Goal: Task Accomplishment & Management: Complete application form

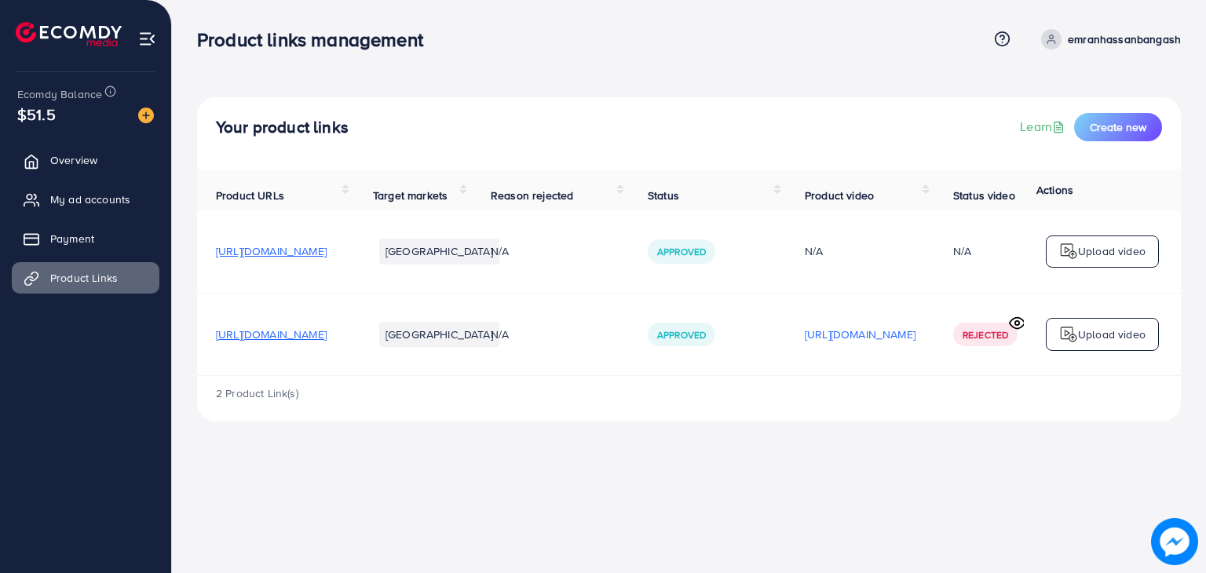
scroll to position [0, 260]
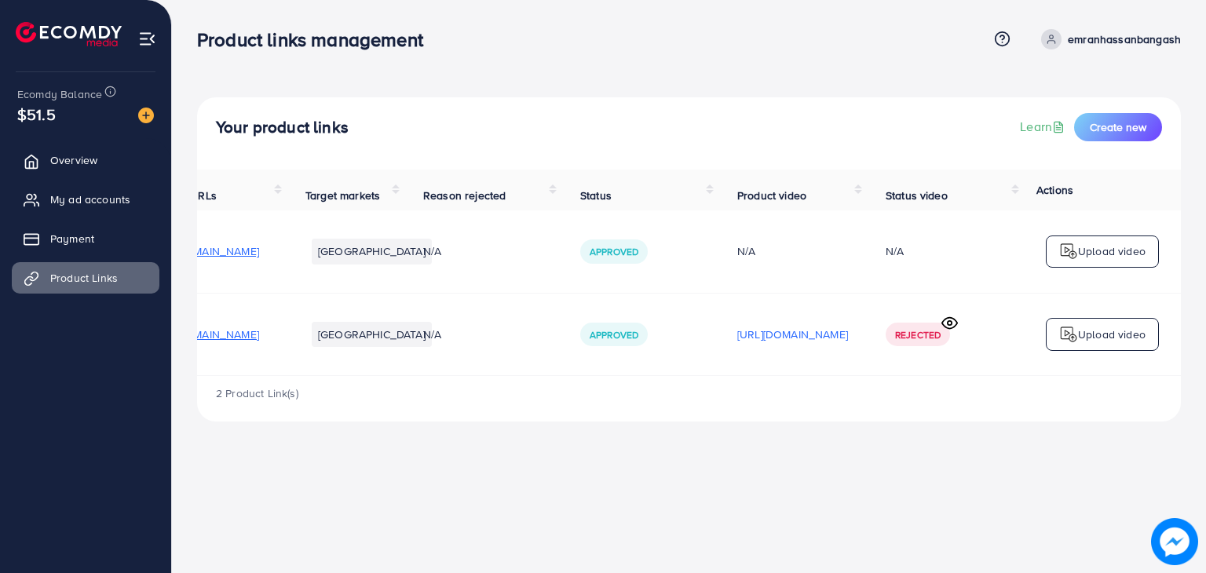
drag, startPoint x: 0, startPoint y: 0, endPoint x: 633, endPoint y: 393, distance: 745.1
click at [633, 393] on div "2 Product Link(s)" at bounding box center [689, 399] width 984 height 46
click at [908, 342] on span "Rejected" at bounding box center [918, 334] width 46 height 13
click at [882, 436] on div "Your product links Learn Create new Product URLs Target markets Reason rejected…" at bounding box center [689, 223] width 1034 height 447
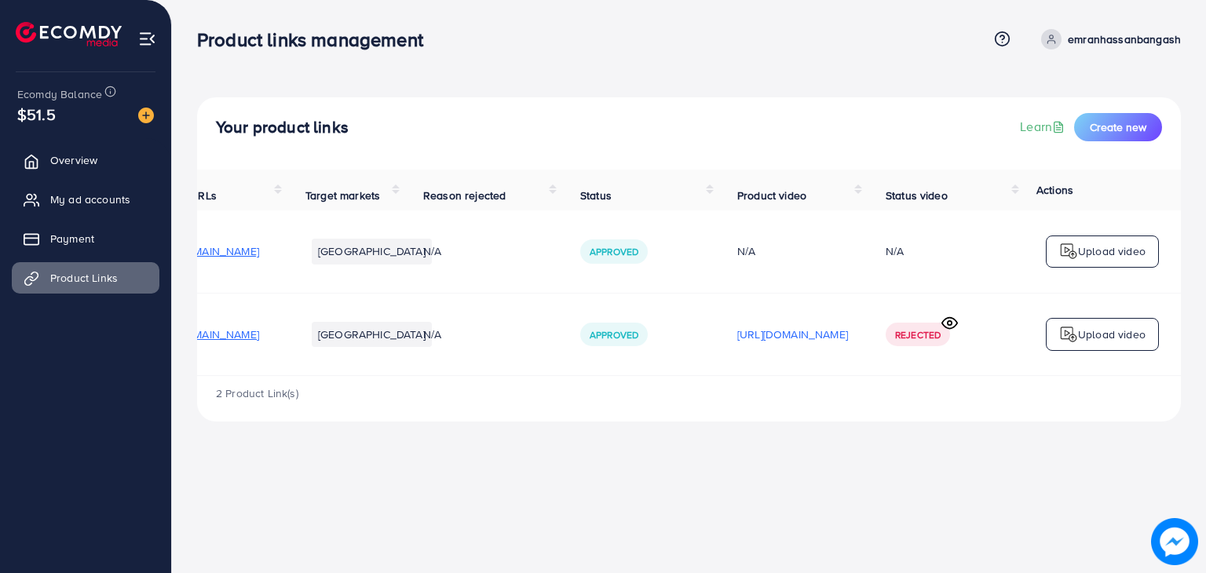
click at [1066, 334] on img at bounding box center [1068, 334] width 19 height 19
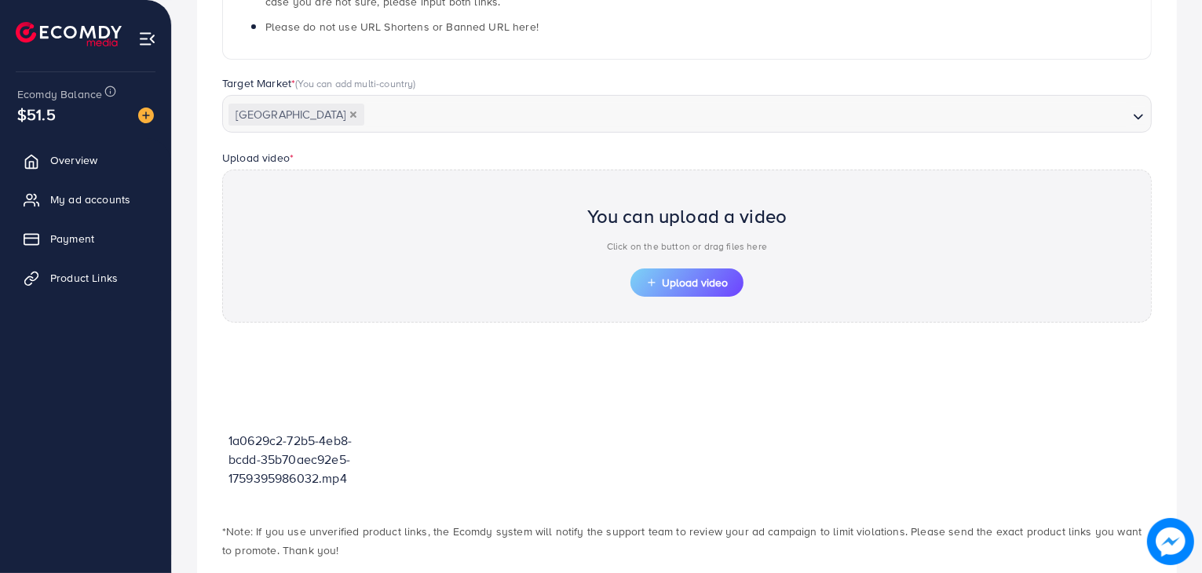
scroll to position [356, 0]
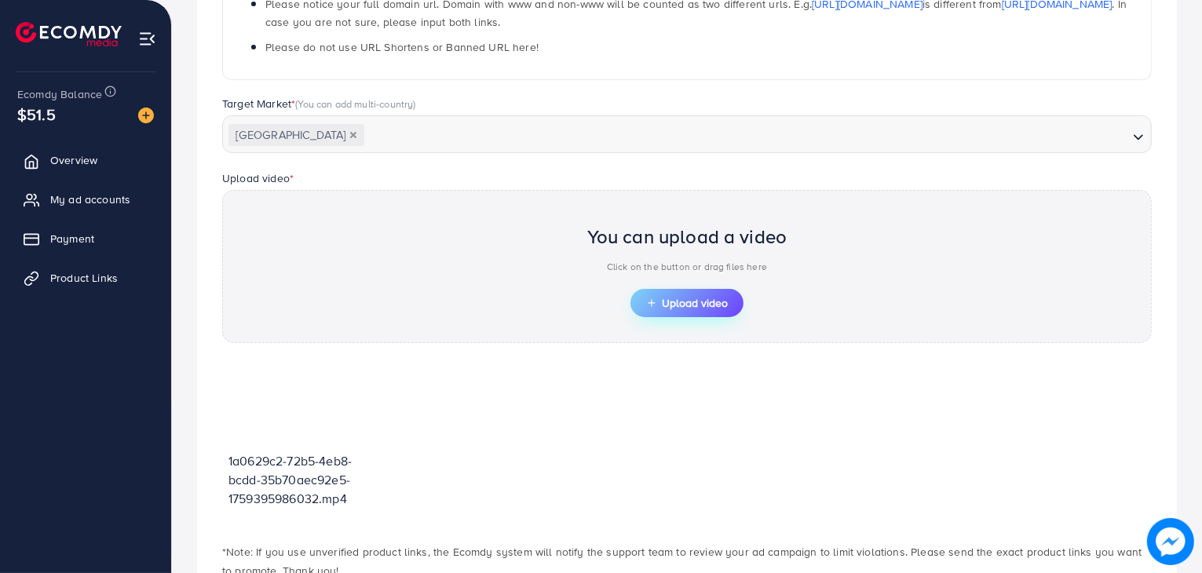
click at [680, 305] on span "Upload video" at bounding box center [687, 303] width 82 height 11
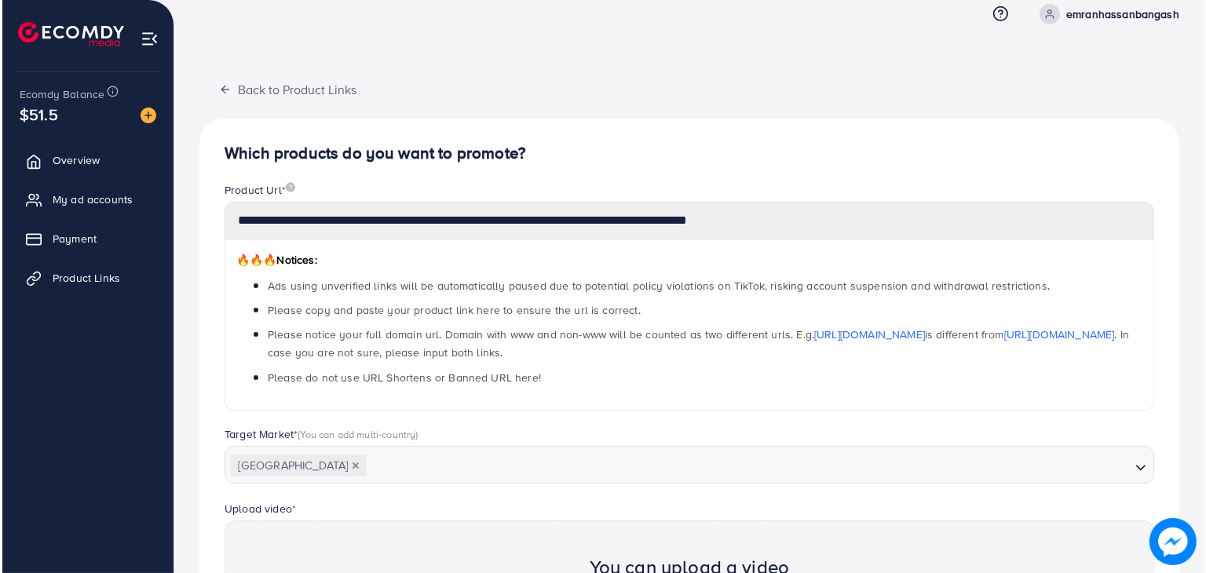
scroll to position [0, 0]
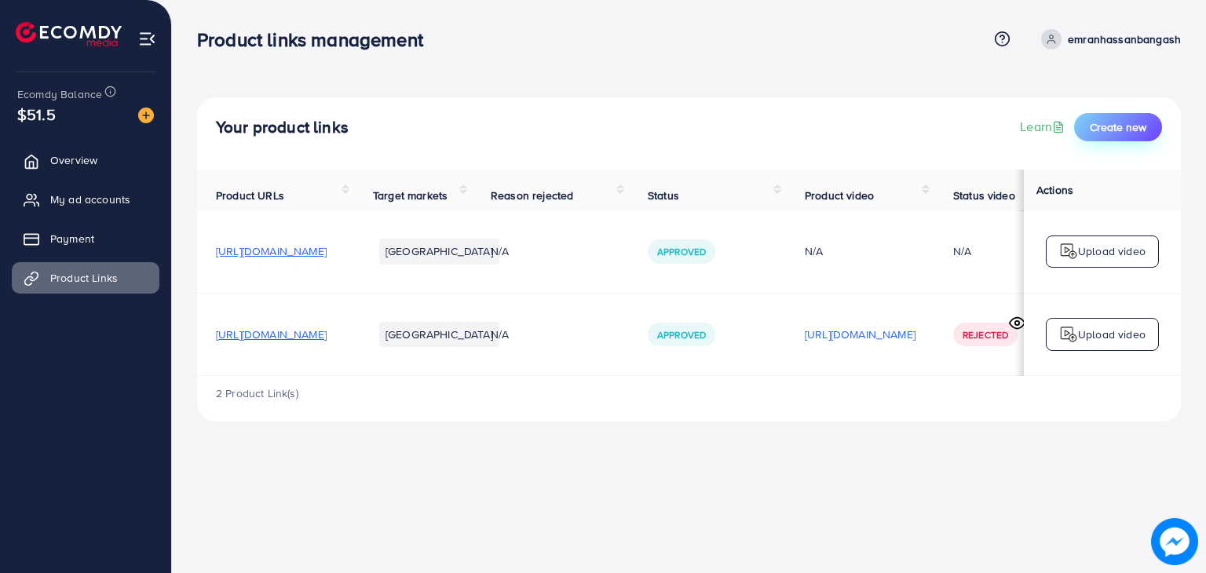
click at [1144, 126] on button "Create new" at bounding box center [1118, 127] width 88 height 28
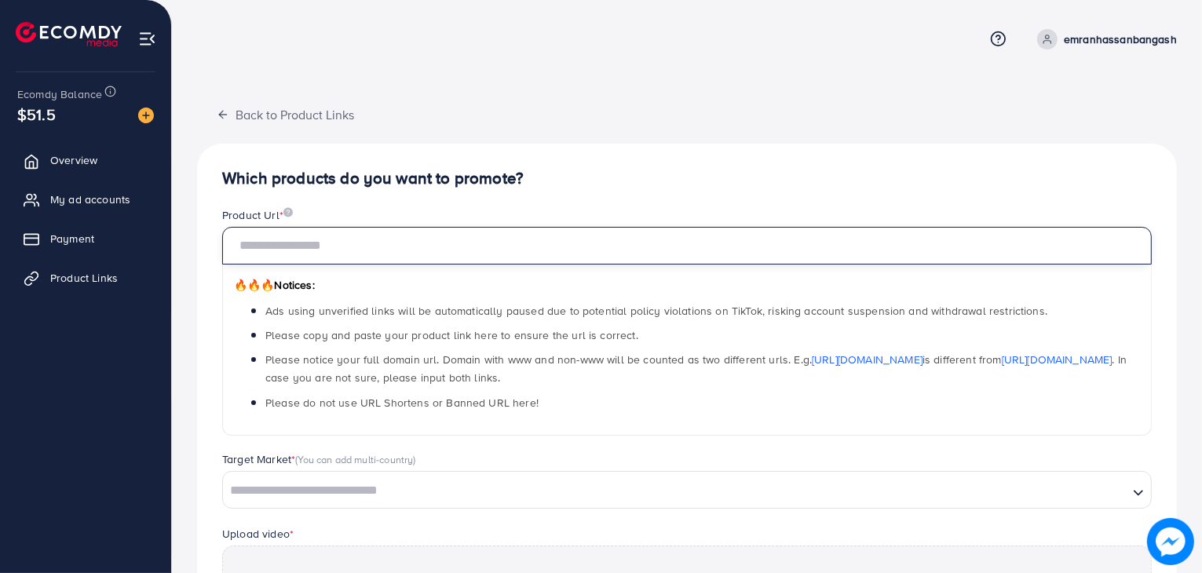
click at [482, 255] on input "text" at bounding box center [687, 246] width 930 height 38
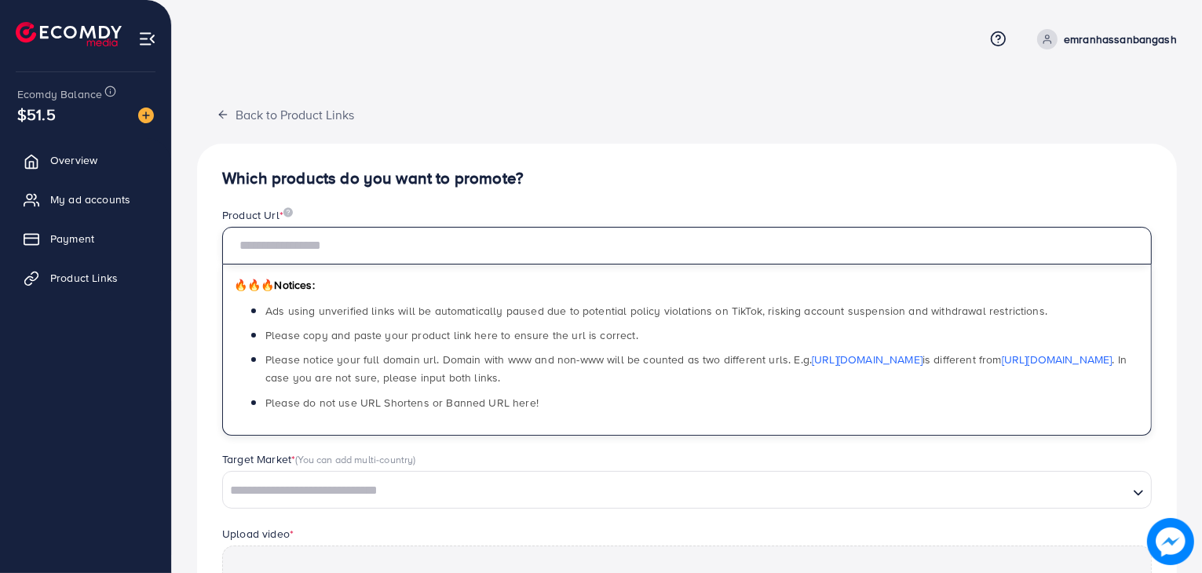
type input "**********"
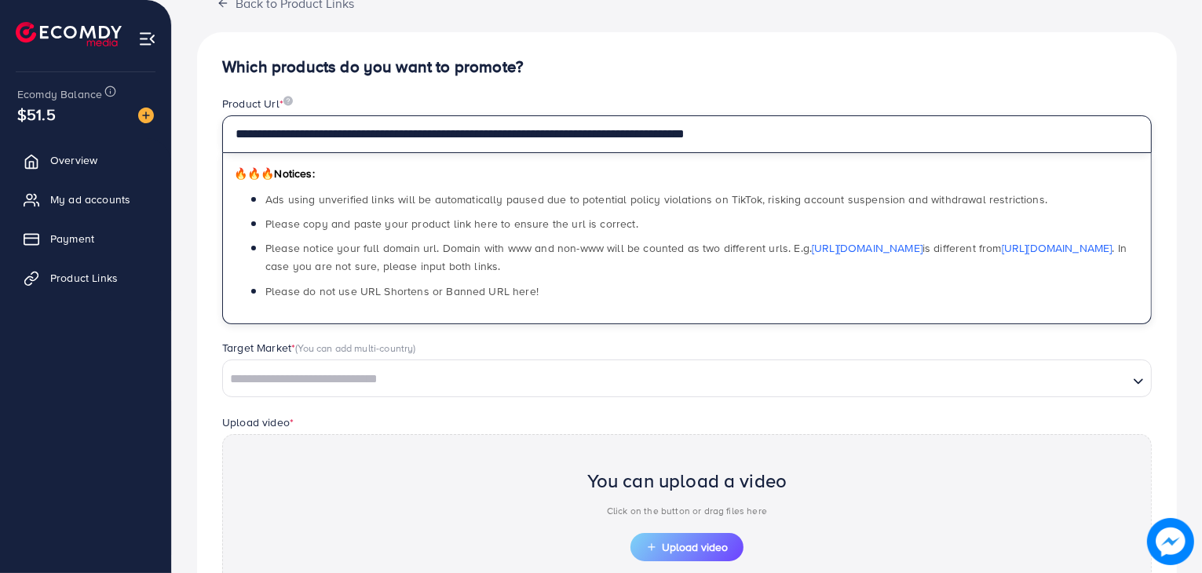
scroll to position [110, 0]
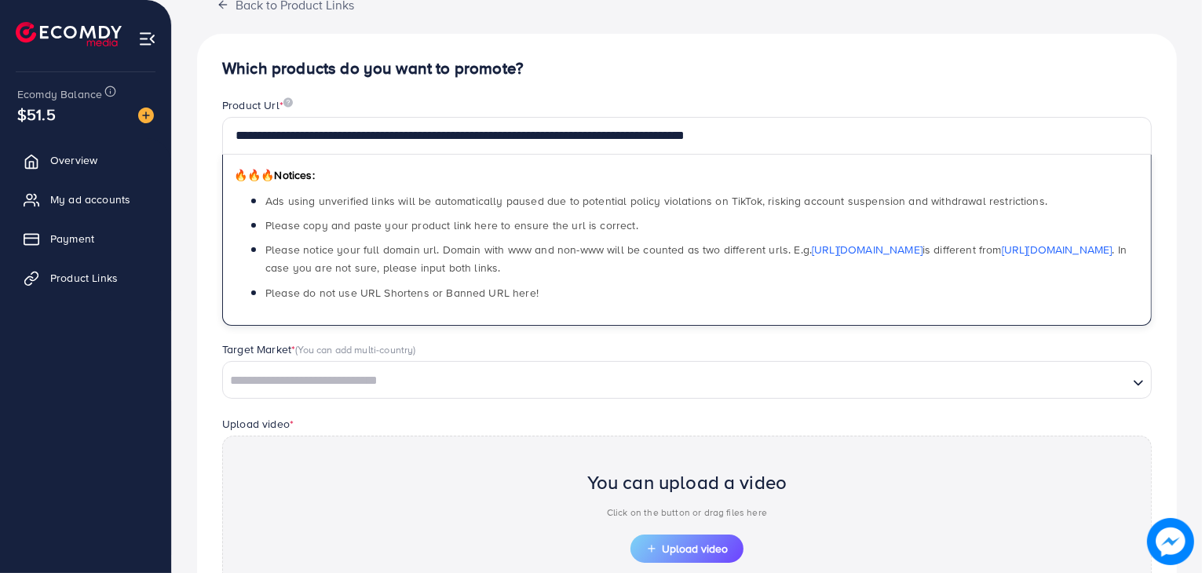
click at [639, 389] on input "Search for option" at bounding box center [676, 381] width 902 height 24
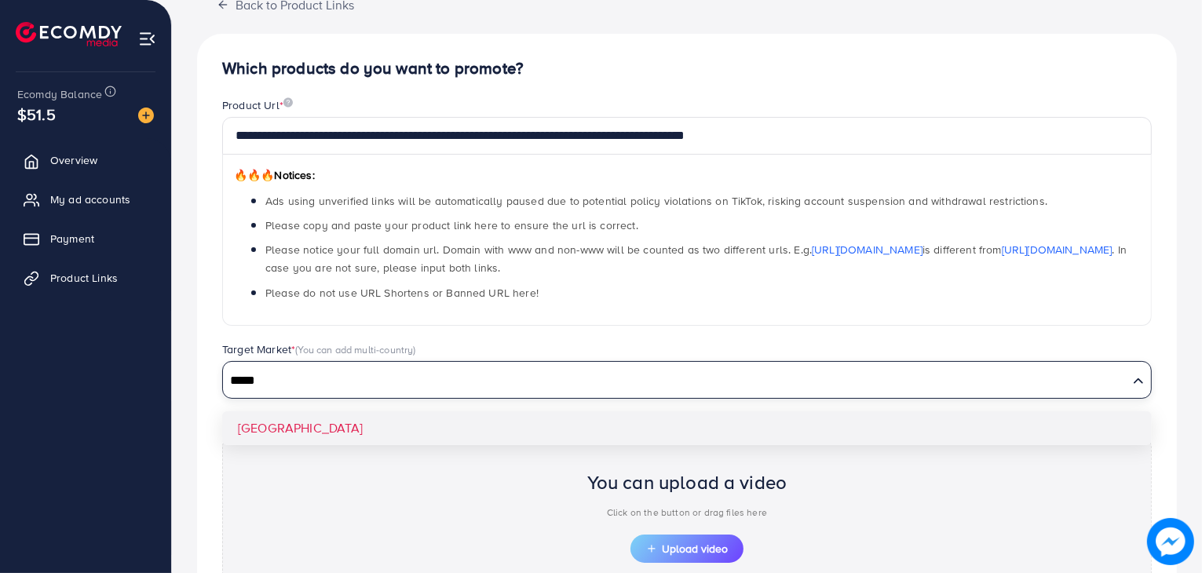
type input "*****"
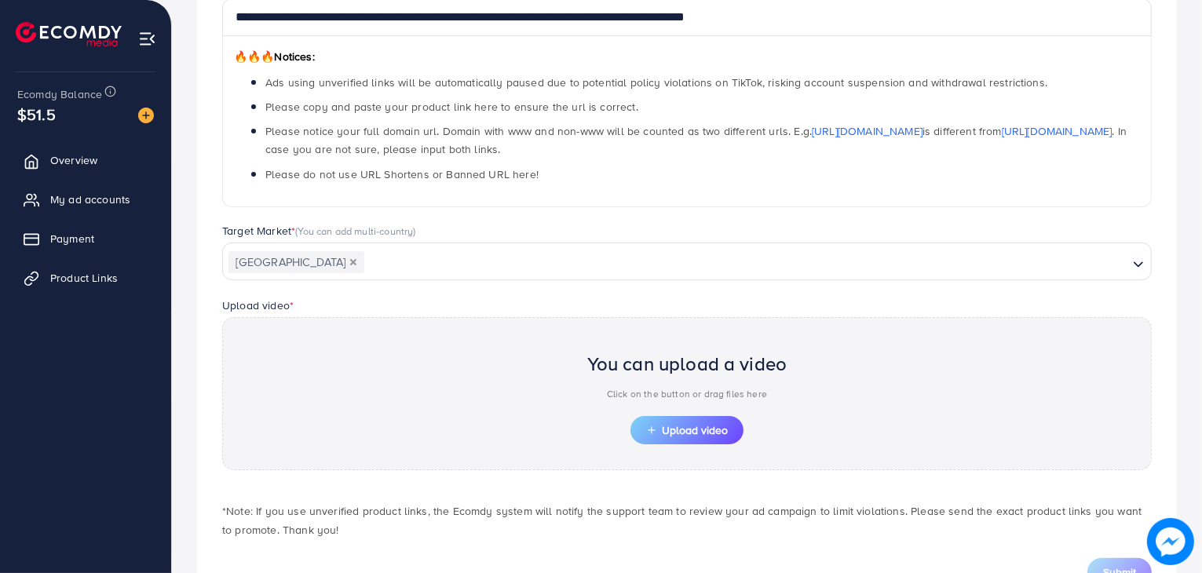
scroll to position [229, 0]
click at [703, 417] on button "Upload video" at bounding box center [686, 429] width 113 height 28
click at [677, 424] on span "Upload video" at bounding box center [687, 429] width 82 height 11
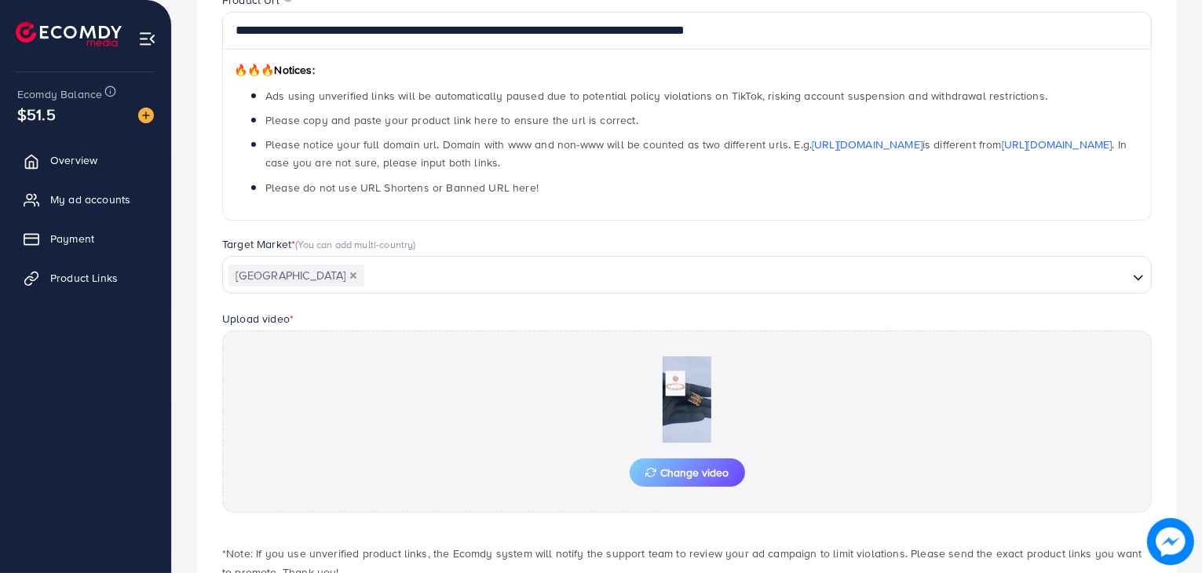
scroll to position [320, 0]
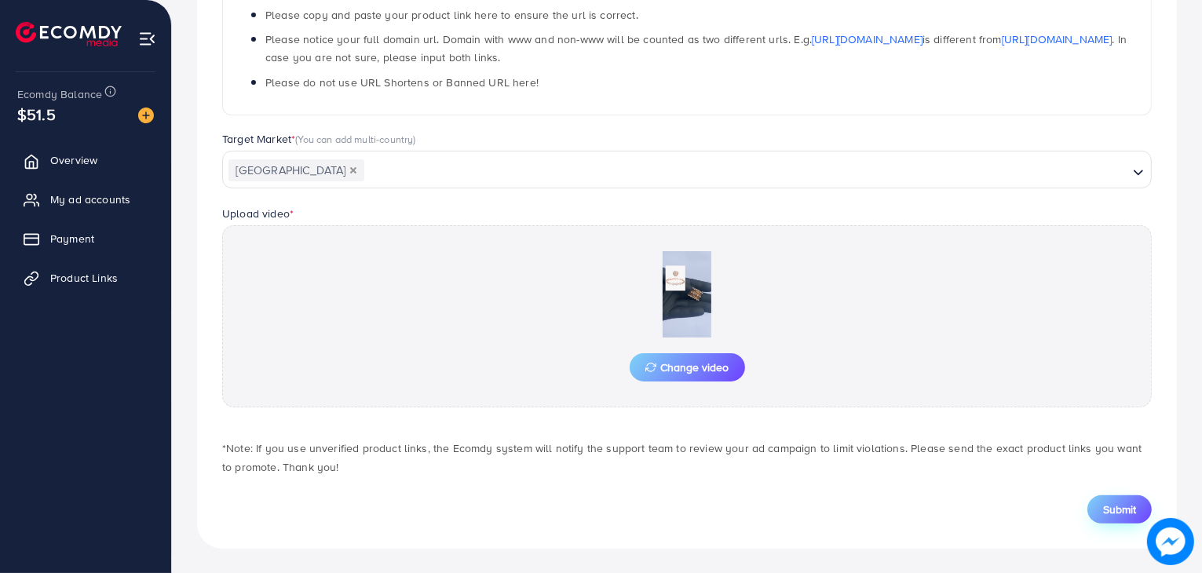
click at [1127, 502] on span "Submit" at bounding box center [1119, 510] width 33 height 16
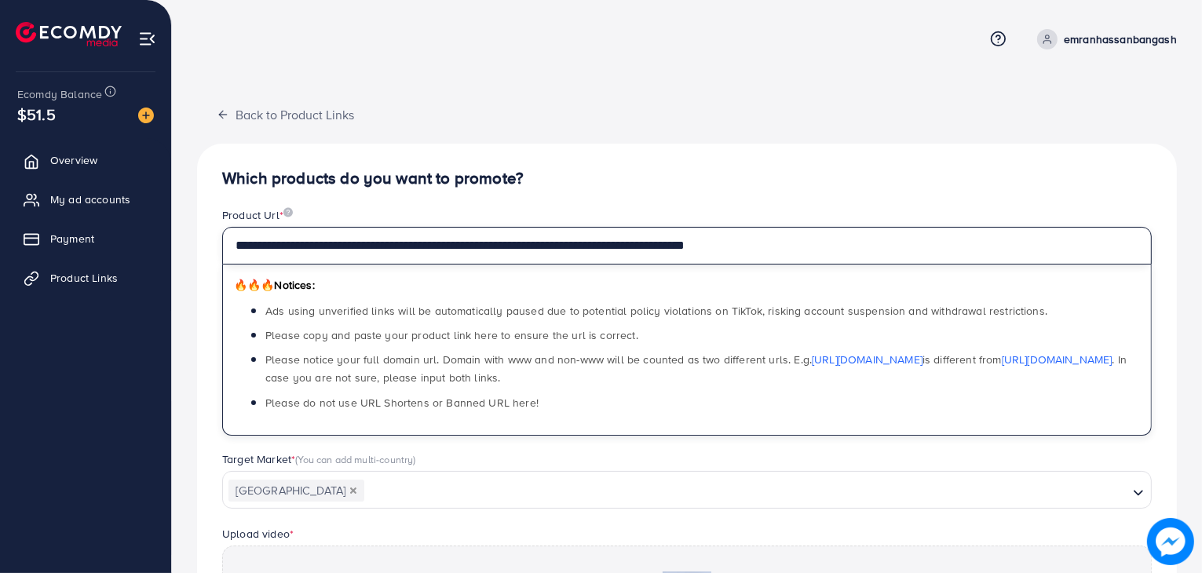
click at [806, 261] on input "**********" at bounding box center [687, 246] width 930 height 38
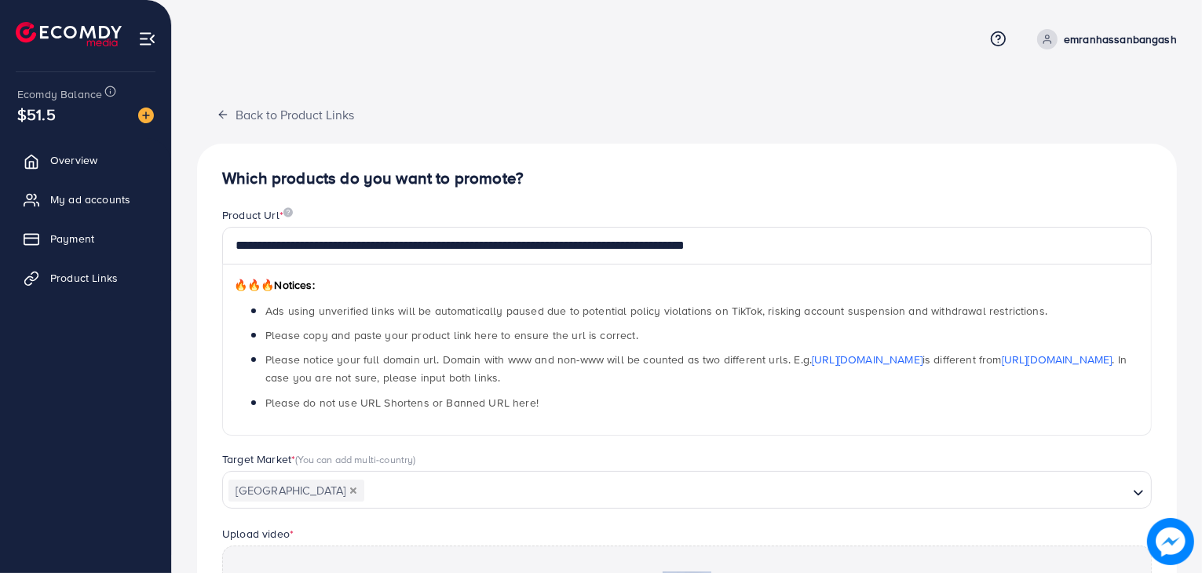
click at [820, 172] on h4 "Which products do you want to promote?" at bounding box center [687, 179] width 930 height 20
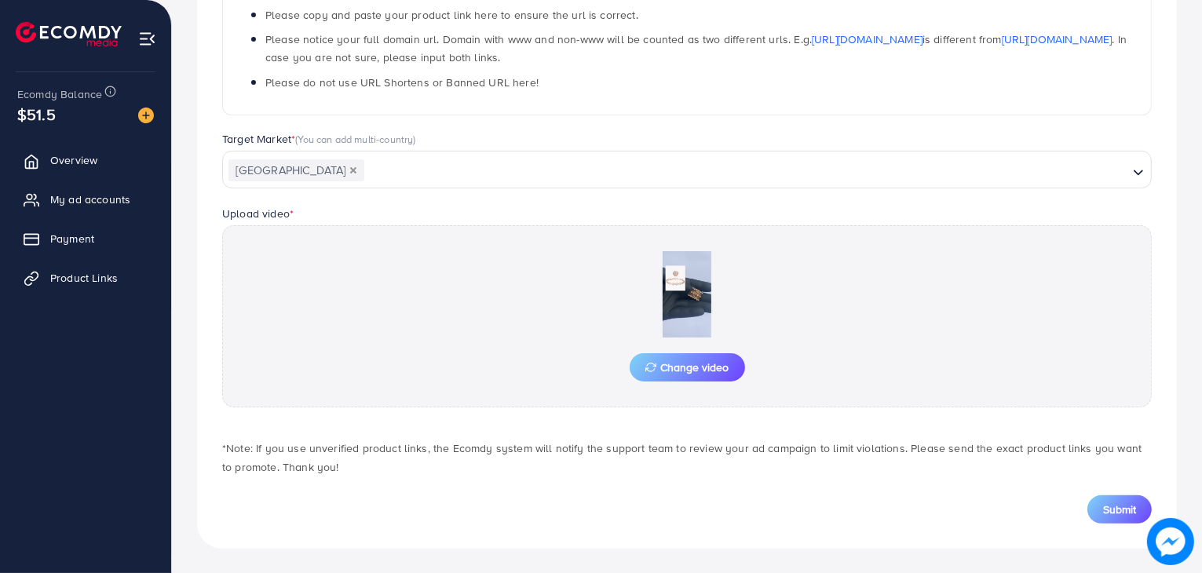
scroll to position [320, 0]
click at [1096, 500] on button "Submit" at bounding box center [1119, 510] width 64 height 28
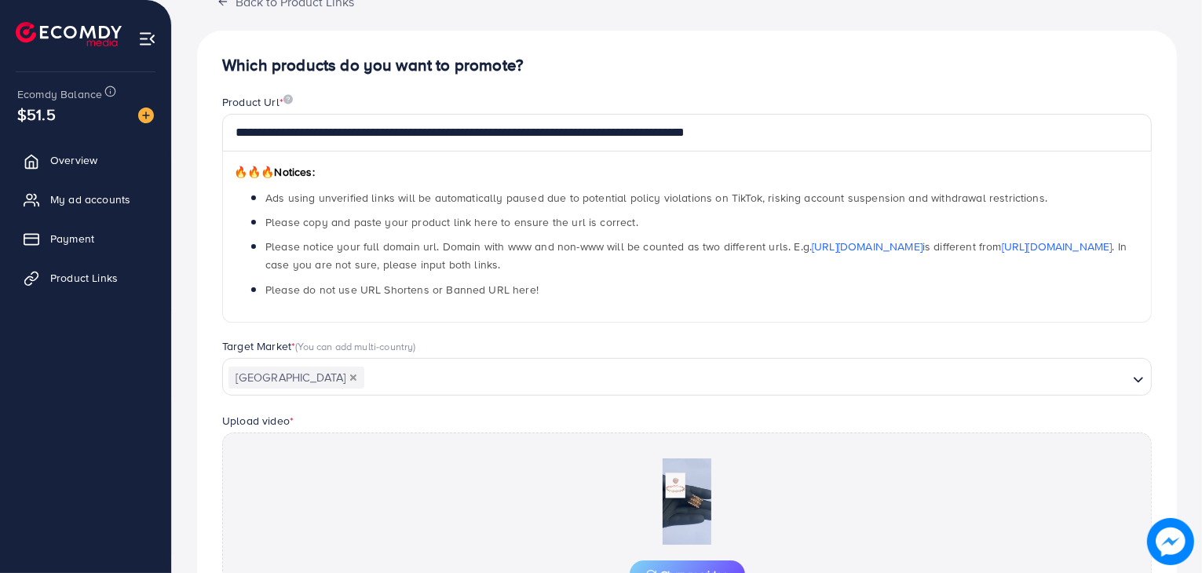
scroll to position [112, 0]
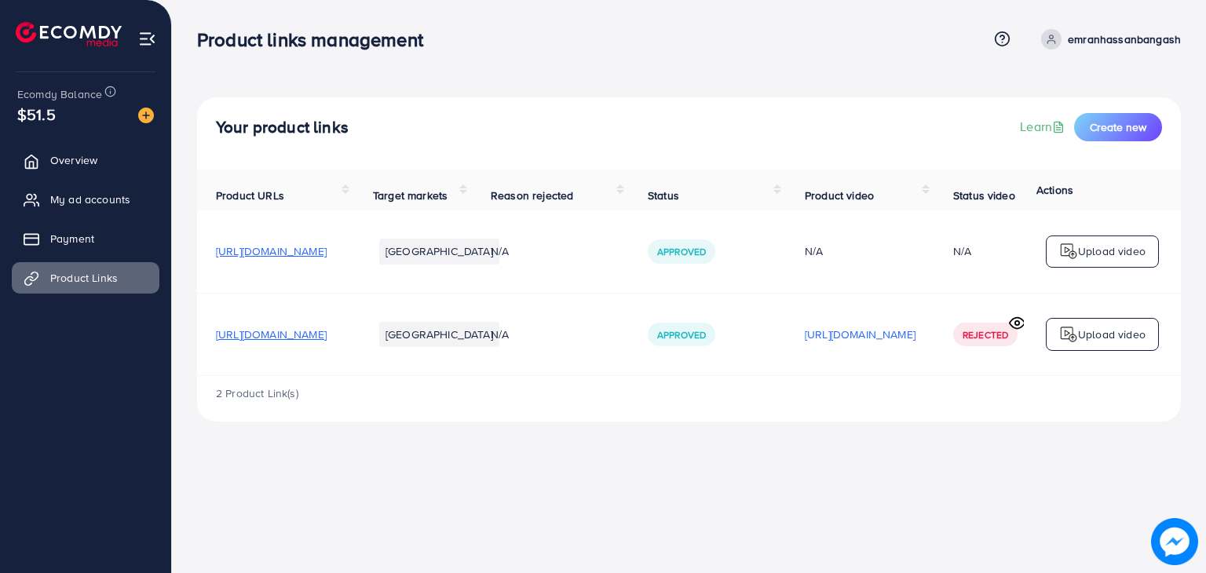
scroll to position [0, 260]
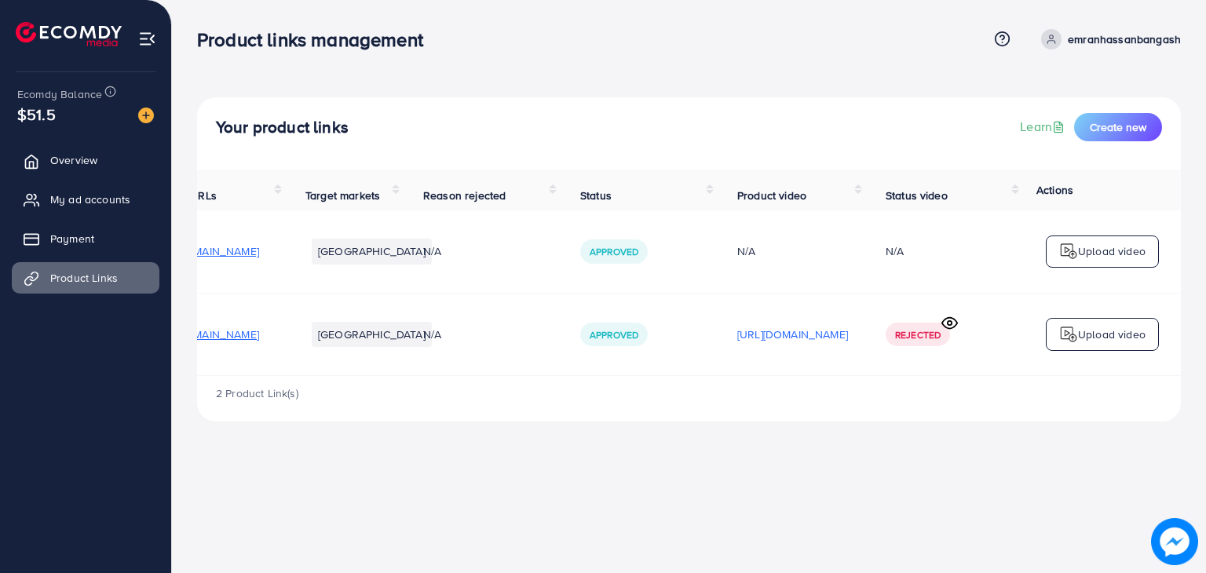
click at [1069, 343] on img at bounding box center [1068, 334] width 19 height 19
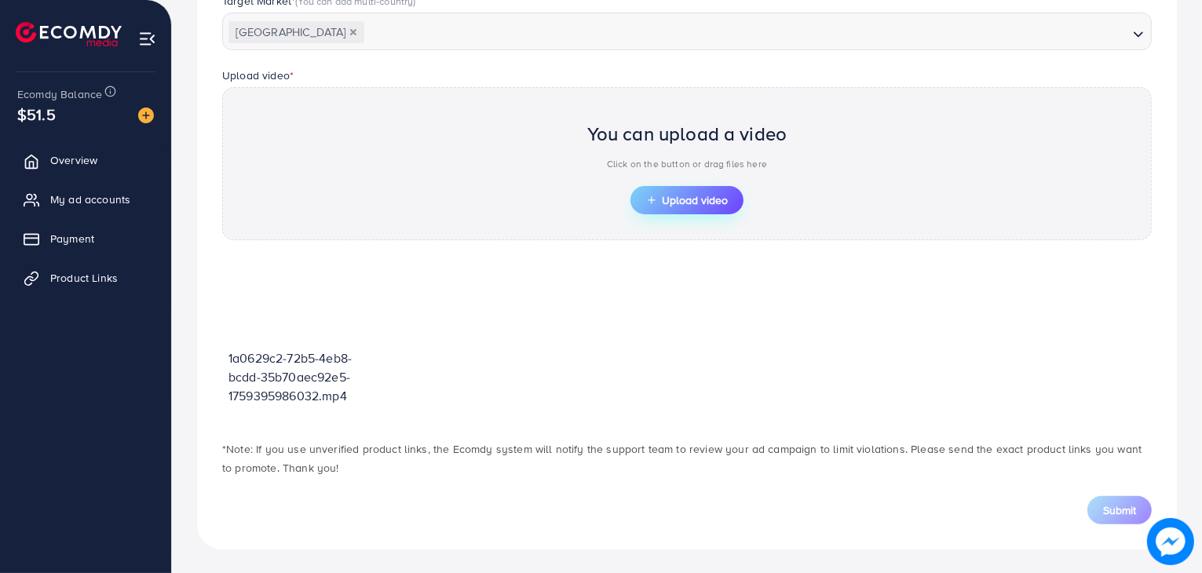
click at [725, 197] on span "Upload video" at bounding box center [687, 200] width 82 height 11
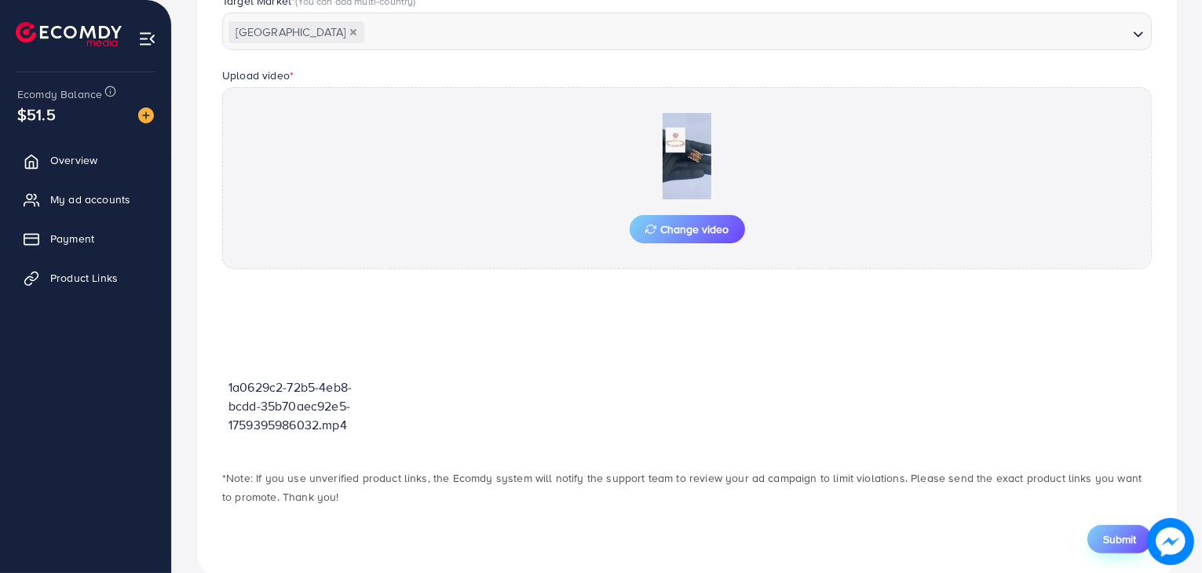
click at [1116, 542] on span "Submit" at bounding box center [1119, 540] width 33 height 16
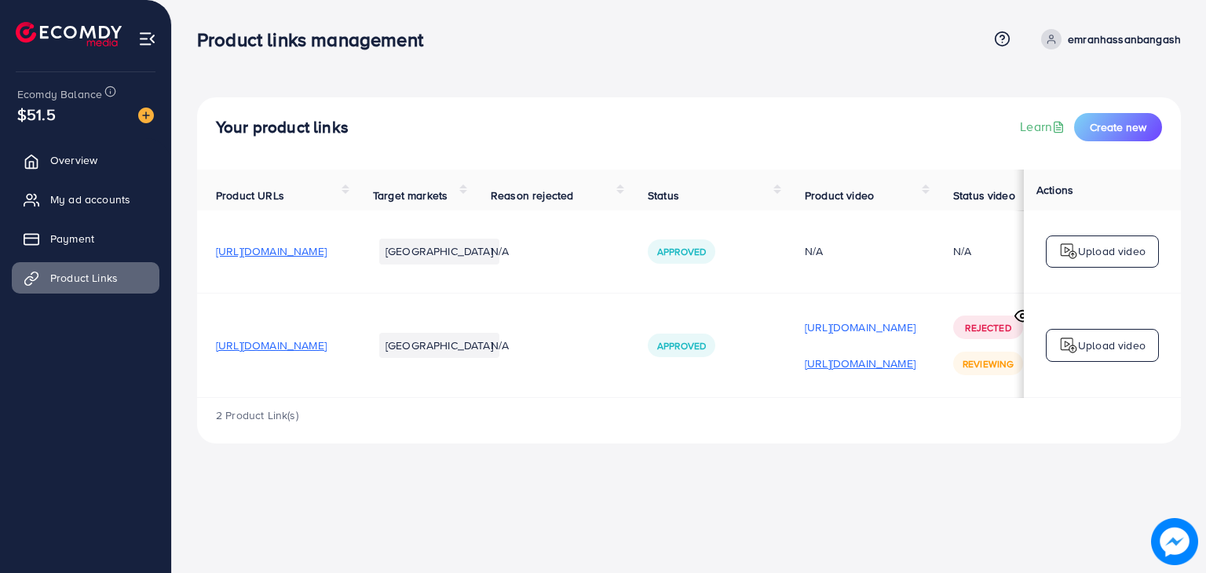
scroll to position [0, 260]
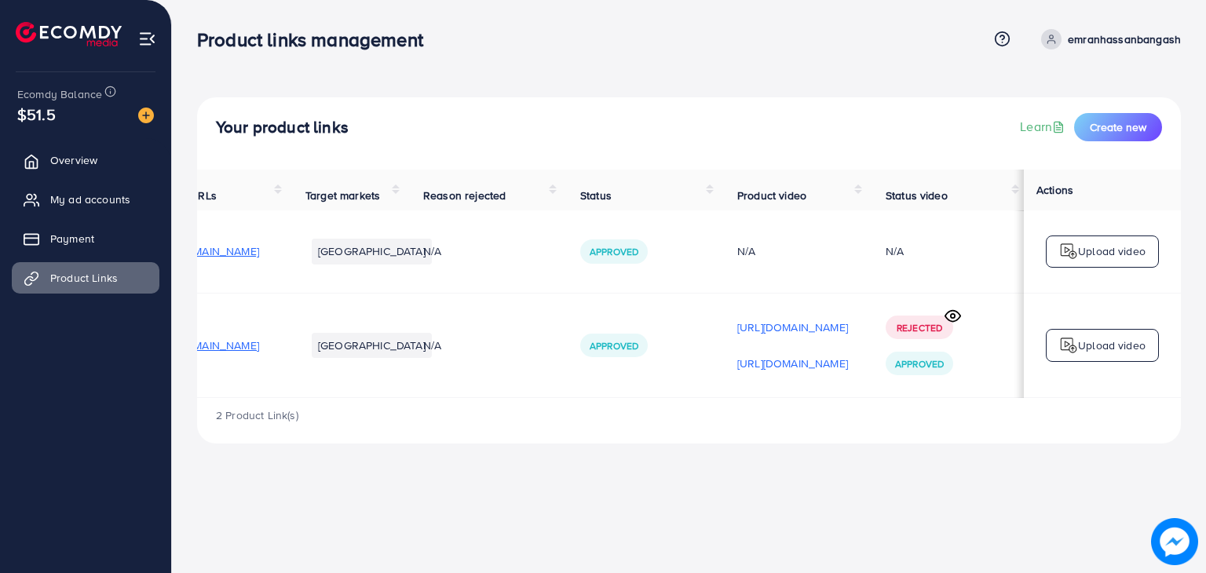
scroll to position [0, 260]
